Goal: Entertainment & Leisure: Browse casually

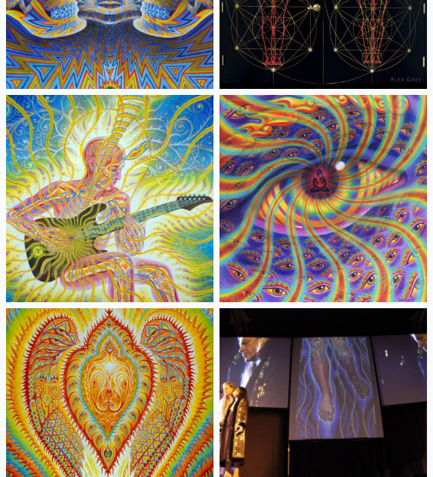
scroll to position [14379, 0]
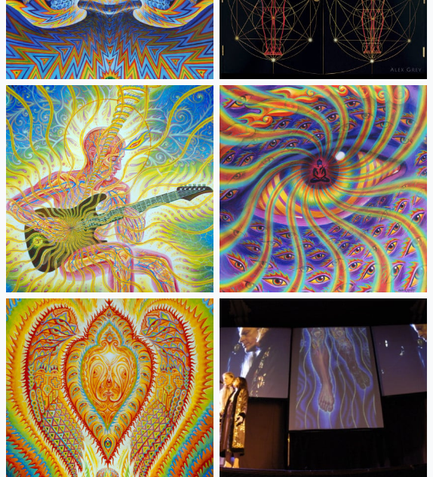
click at [247, 205] on img at bounding box center [323, 188] width 207 height 207
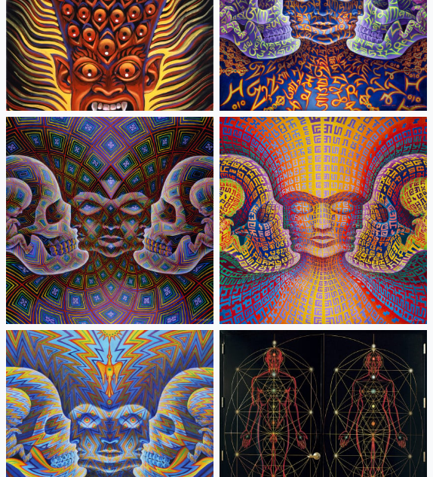
scroll to position [13922, 0]
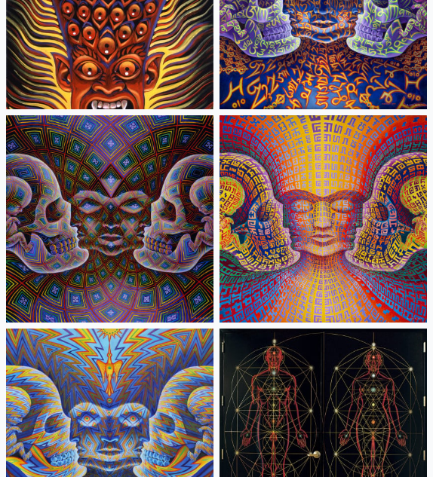
click at [134, 385] on img at bounding box center [109, 432] width 207 height 207
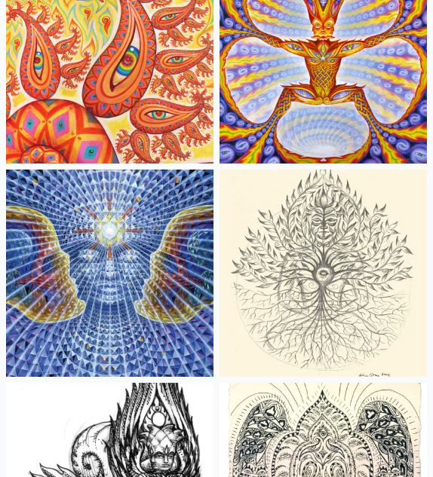
scroll to position [14938, 0]
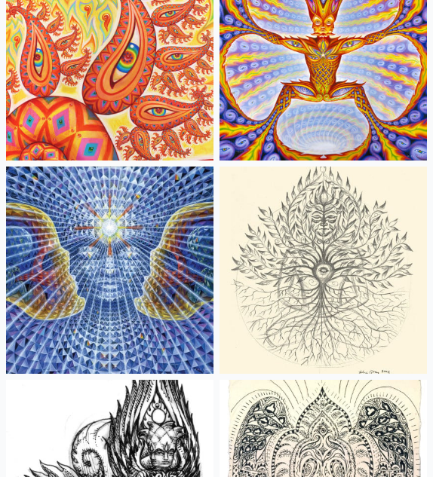
click at [122, 275] on img at bounding box center [109, 270] width 207 height 207
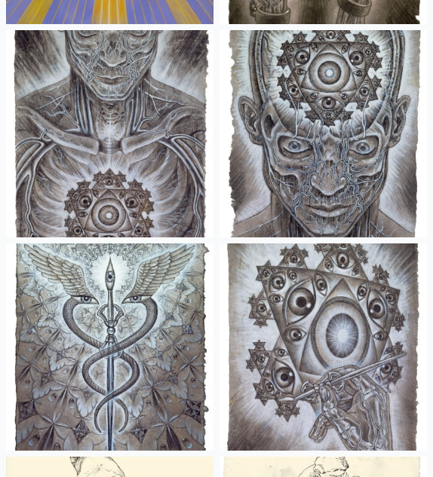
scroll to position [20199, 0]
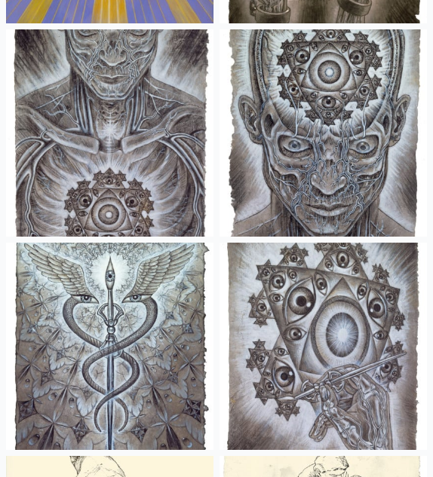
click at [334, 168] on img at bounding box center [323, 132] width 207 height 207
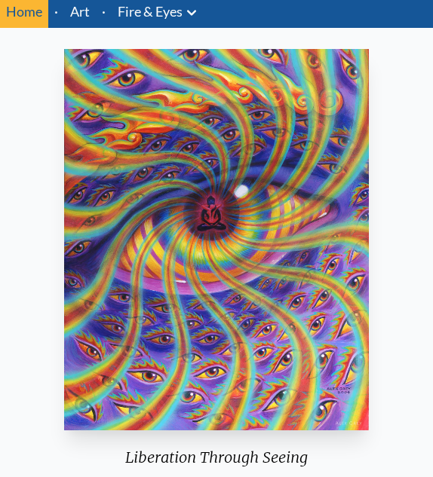
scroll to position [54, 0]
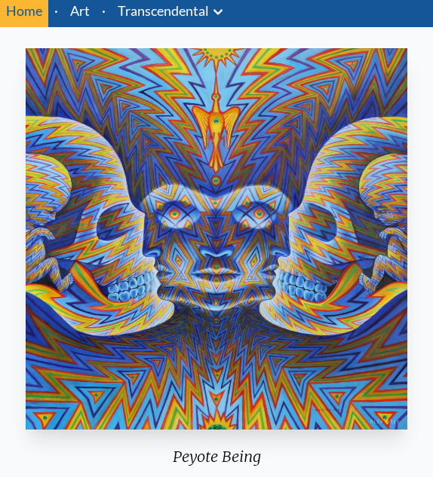
scroll to position [57, 0]
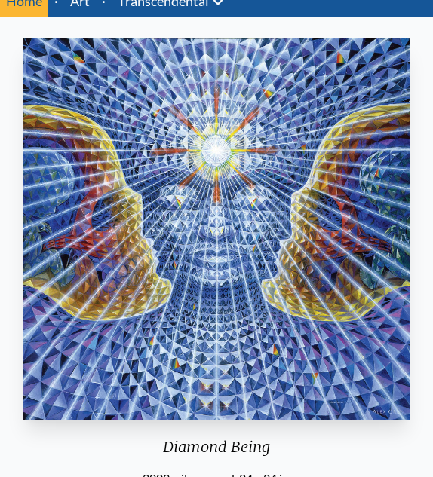
scroll to position [62, 0]
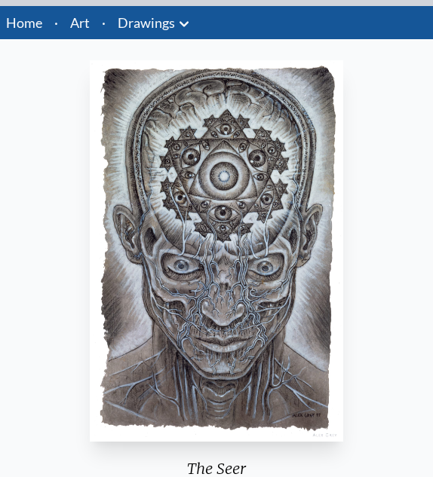
scroll to position [45, 0]
